Goal: Information Seeking & Learning: Learn about a topic

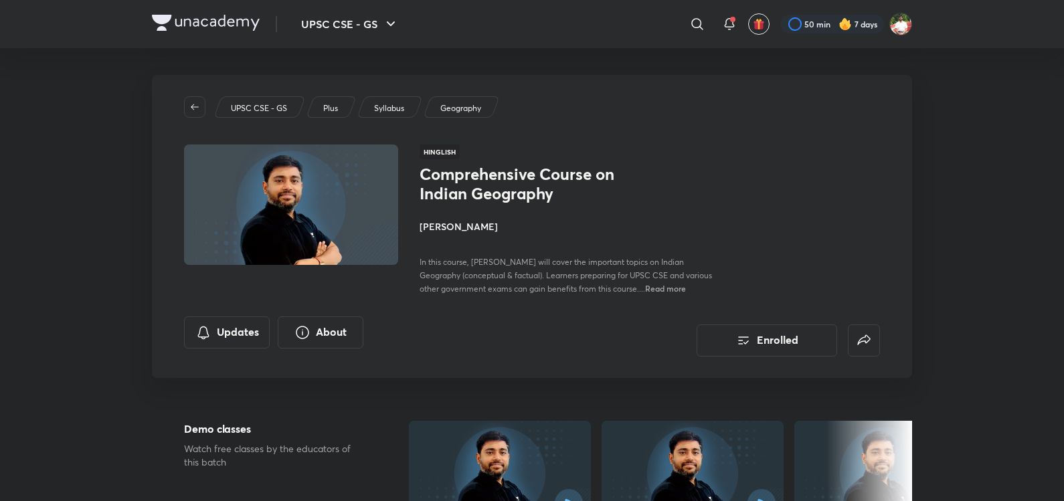
click at [201, 17] on img at bounding box center [206, 23] width 108 height 16
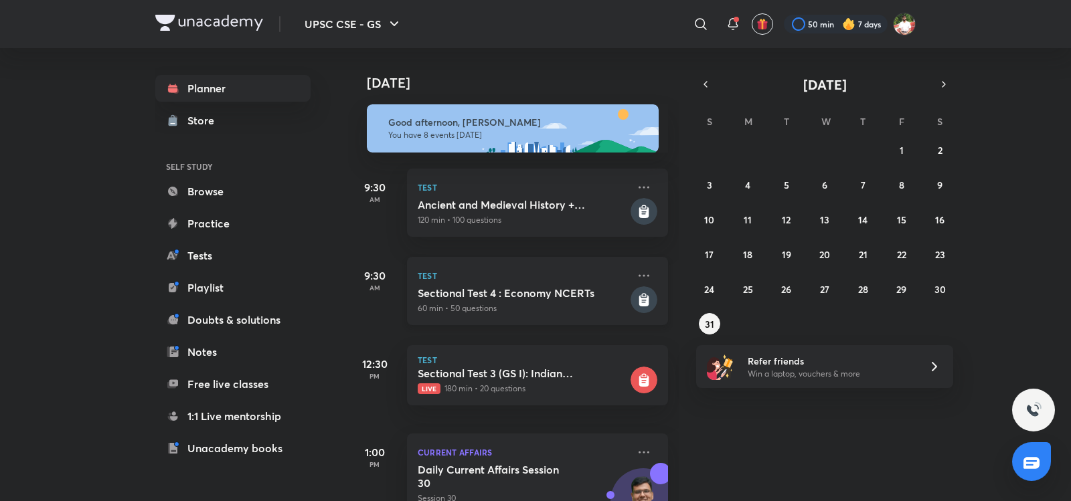
scroll to position [469, 0]
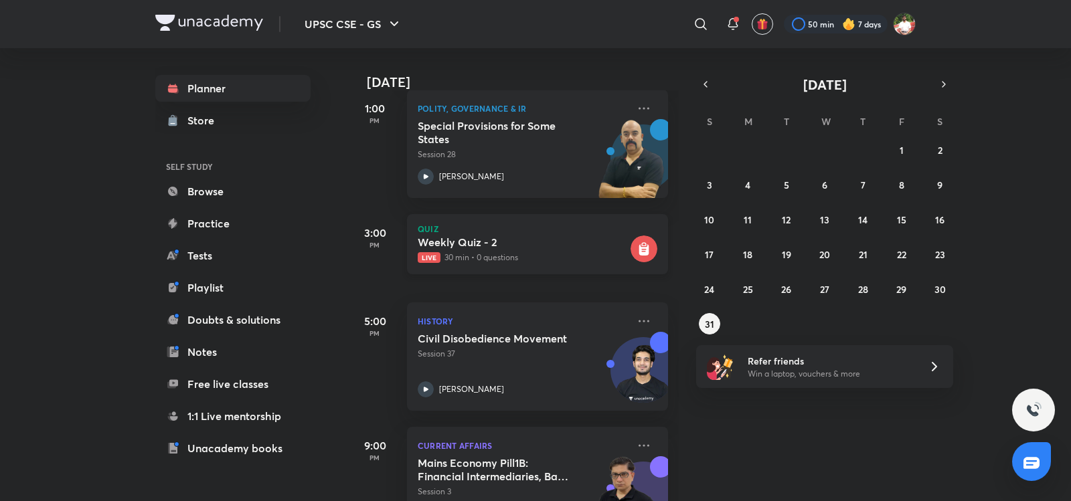
click at [539, 245] on h5 "Weekly Quiz - 2" at bounding box center [523, 242] width 210 height 13
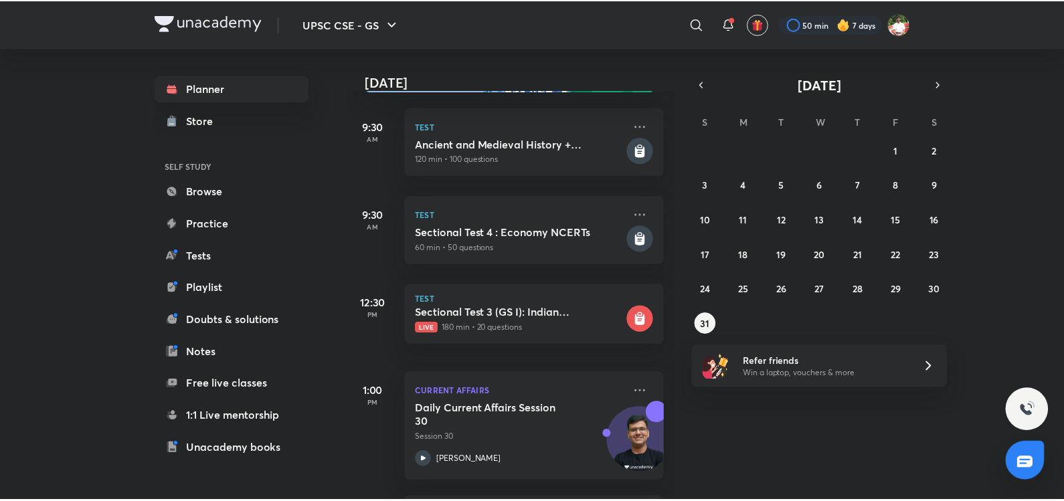
scroll to position [0, 0]
